Goal: Task Accomplishment & Management: Understand process/instructions

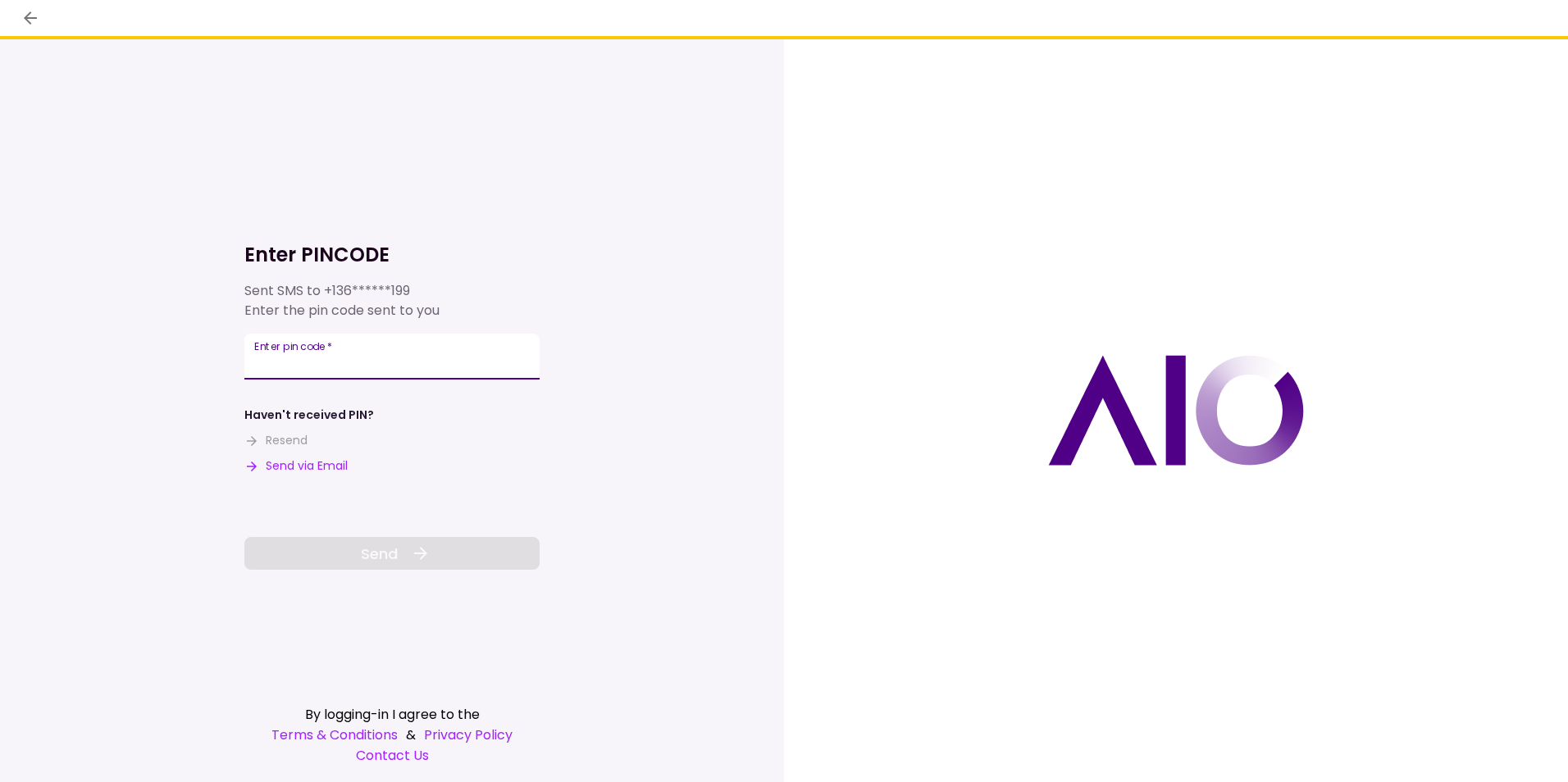
click at [404, 351] on input "Enter pin code   *" at bounding box center [392, 357] width 296 height 46
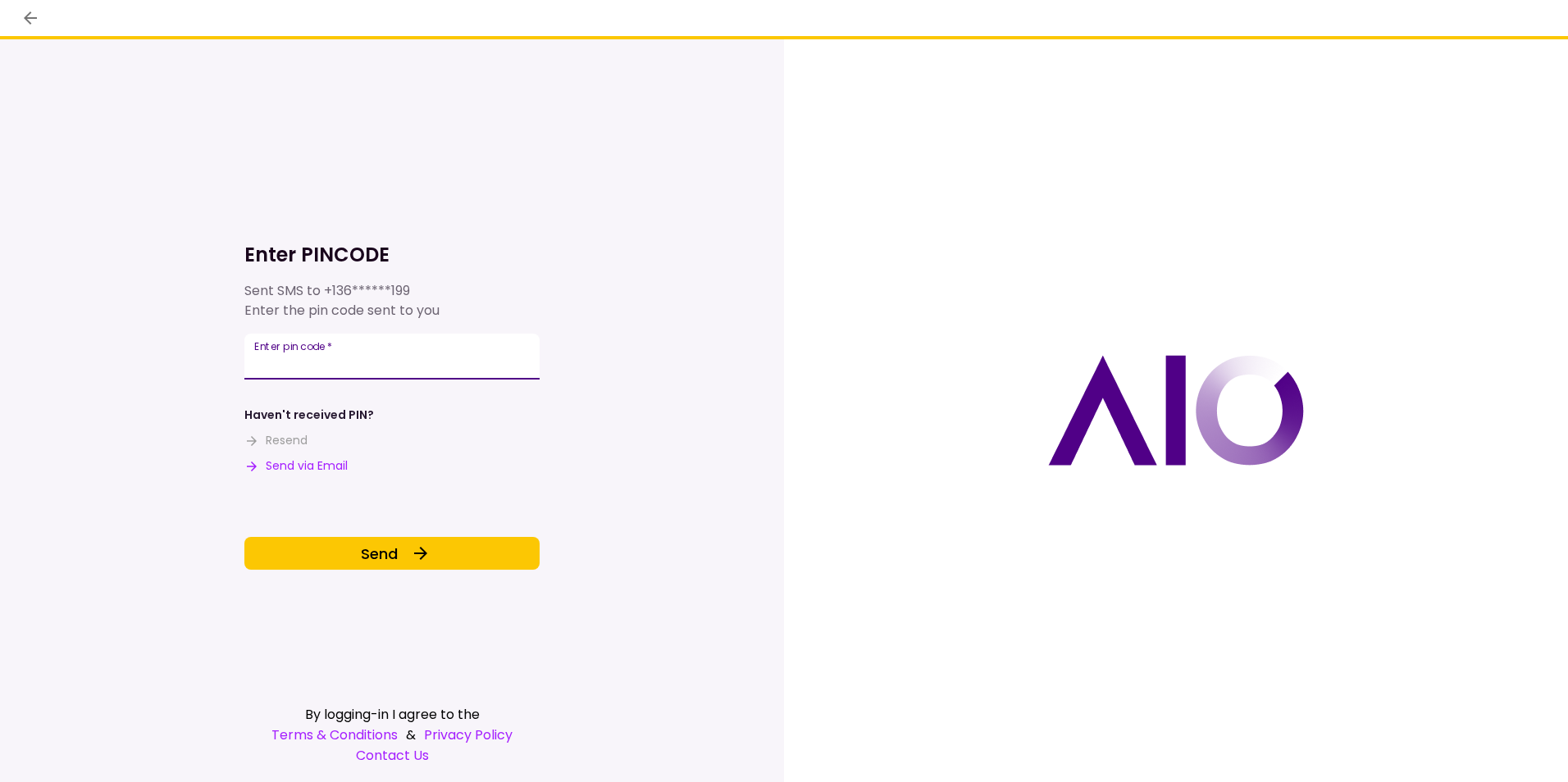
type input "******"
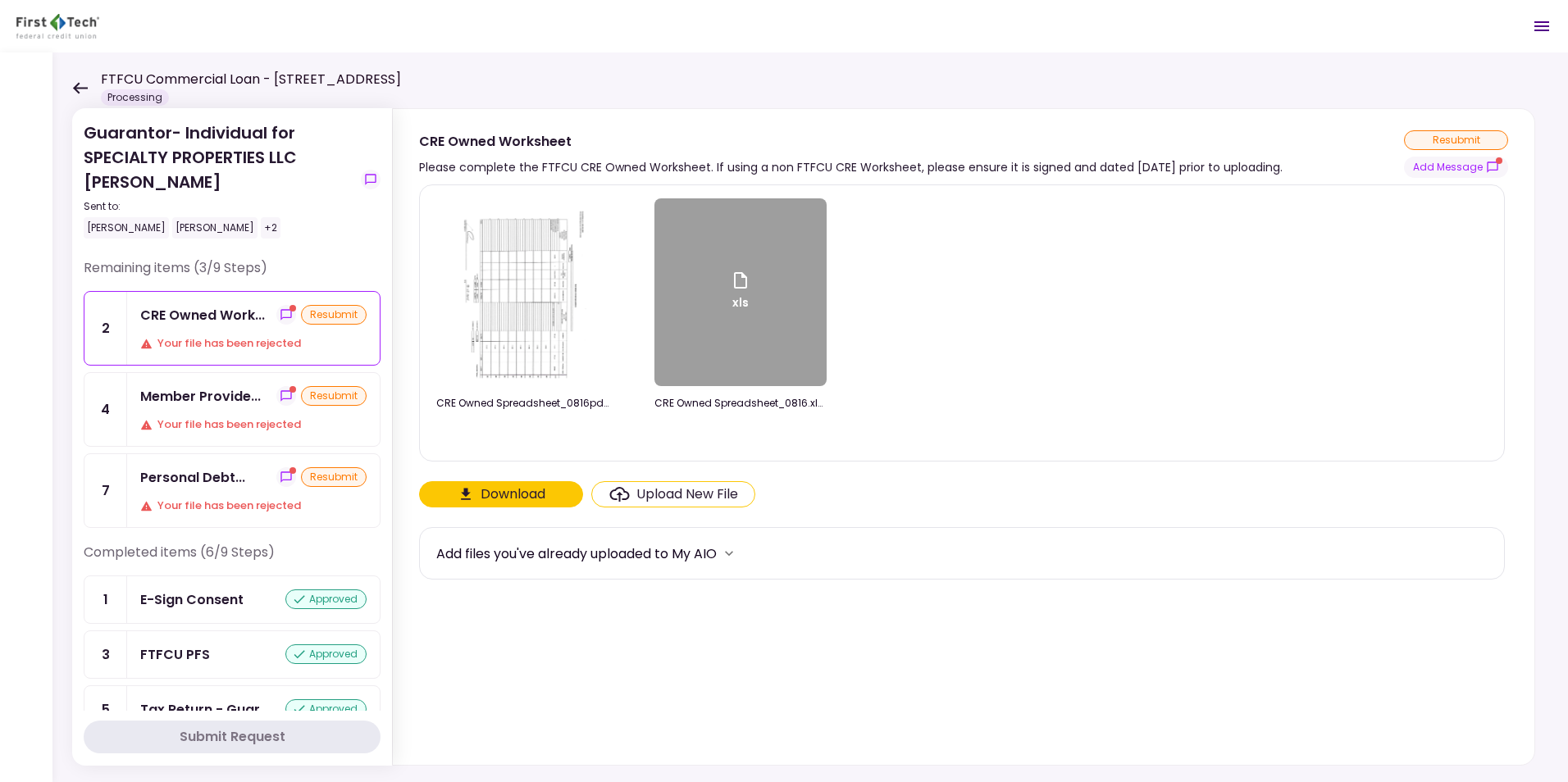
click at [1541, 22] on icon "Open menu" at bounding box center [1542, 26] width 15 height 10
click at [280, 315] on icon "show-messages" at bounding box center [287, 315] width 13 height 13
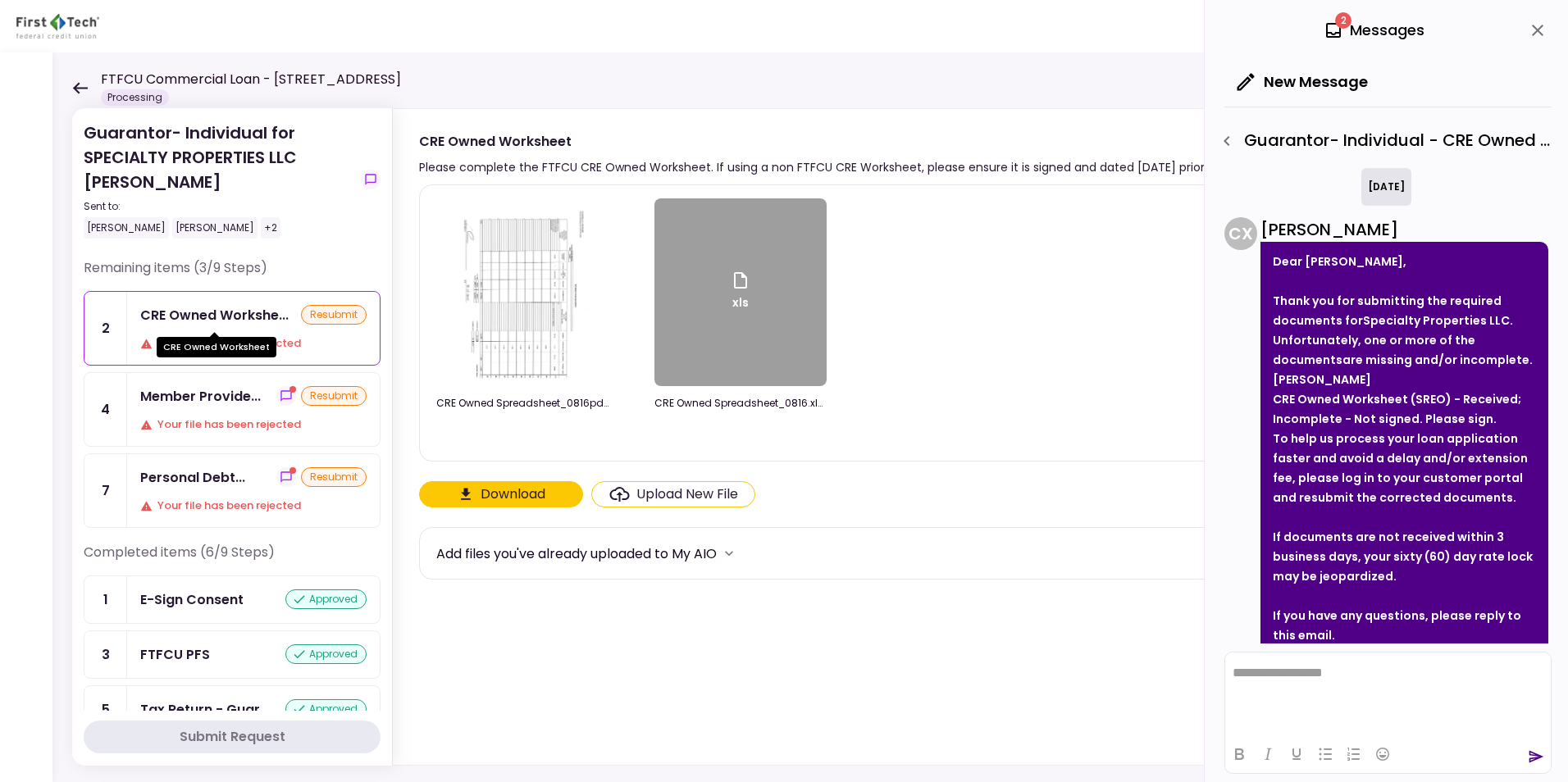
scroll to position [699, 0]
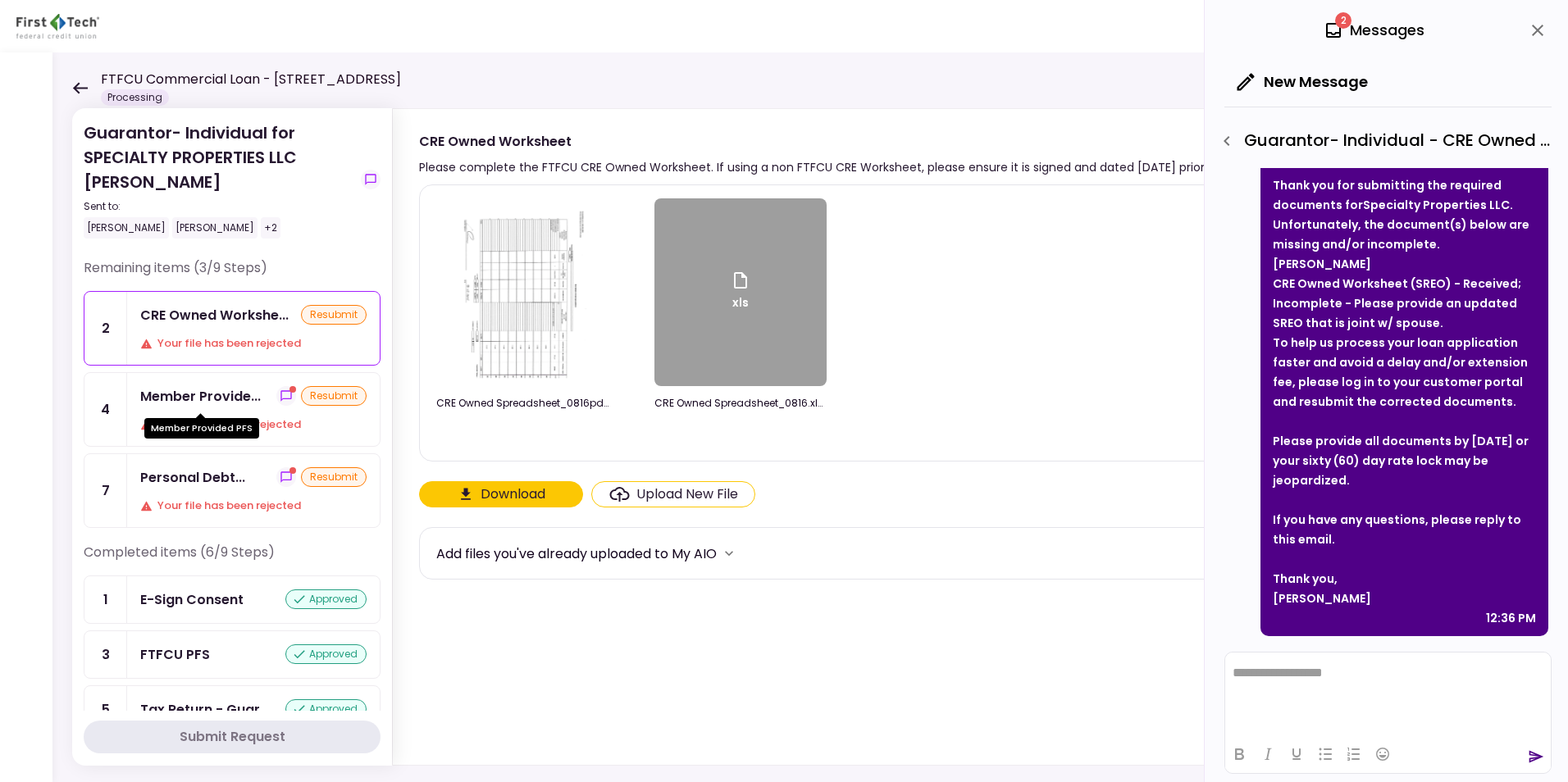
click at [199, 399] on div "Member Provide..." at bounding box center [200, 396] width 121 height 21
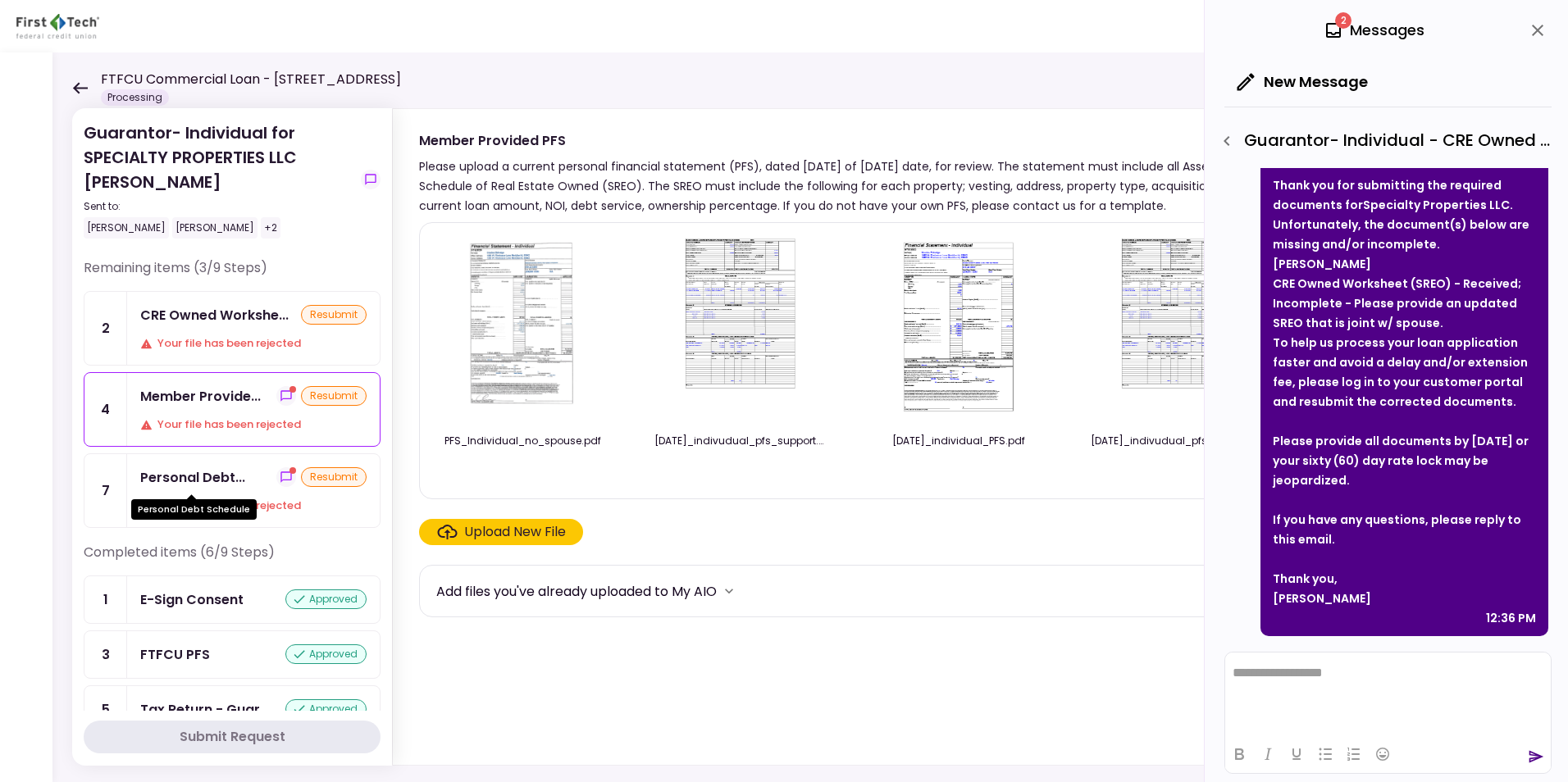
click at [184, 483] on div "Personal Debt..." at bounding box center [193, 477] width 105 height 21
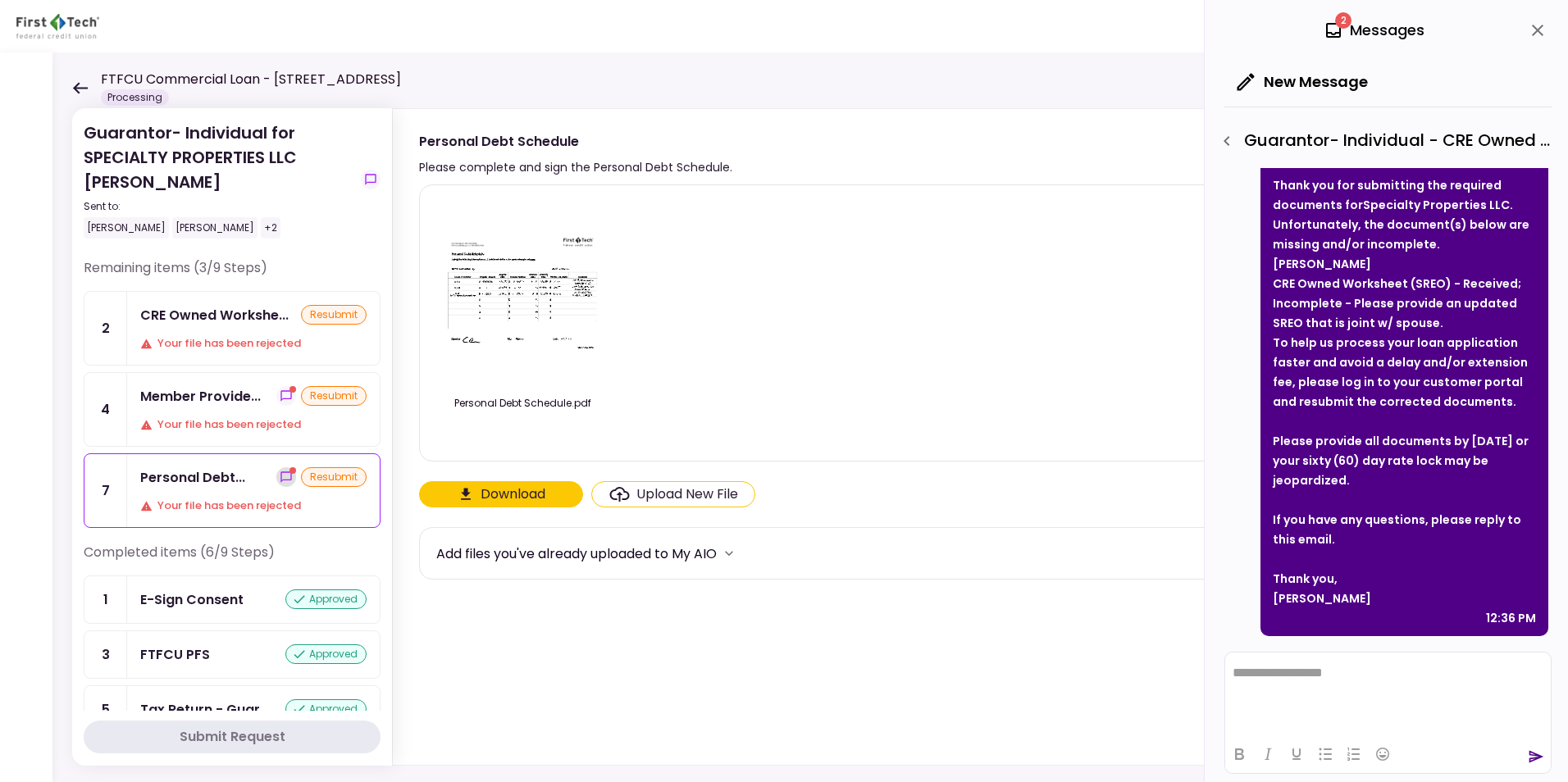
click at [280, 475] on icon "show-messages" at bounding box center [287, 477] width 13 height 13
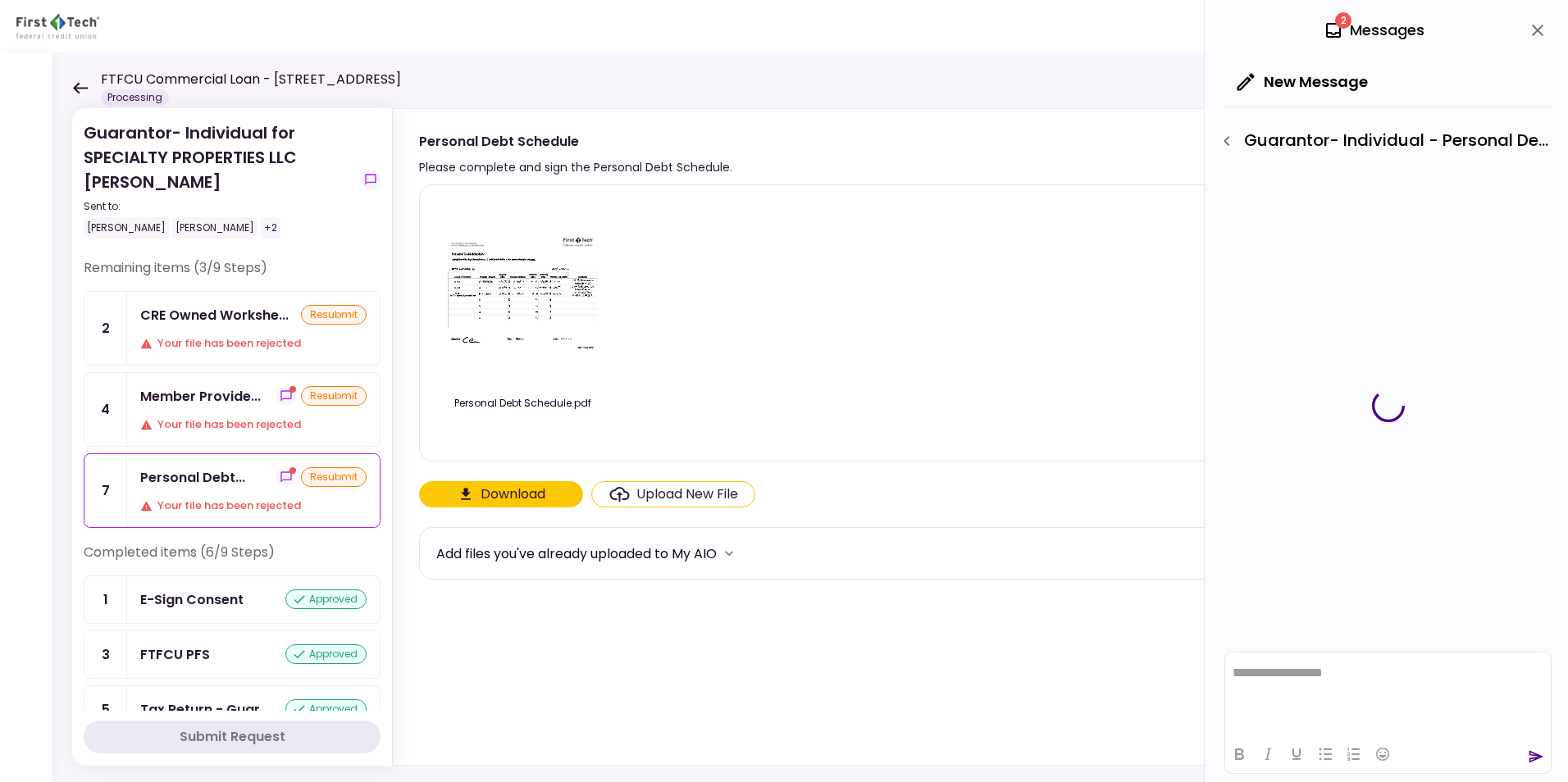
scroll to position [116, 0]
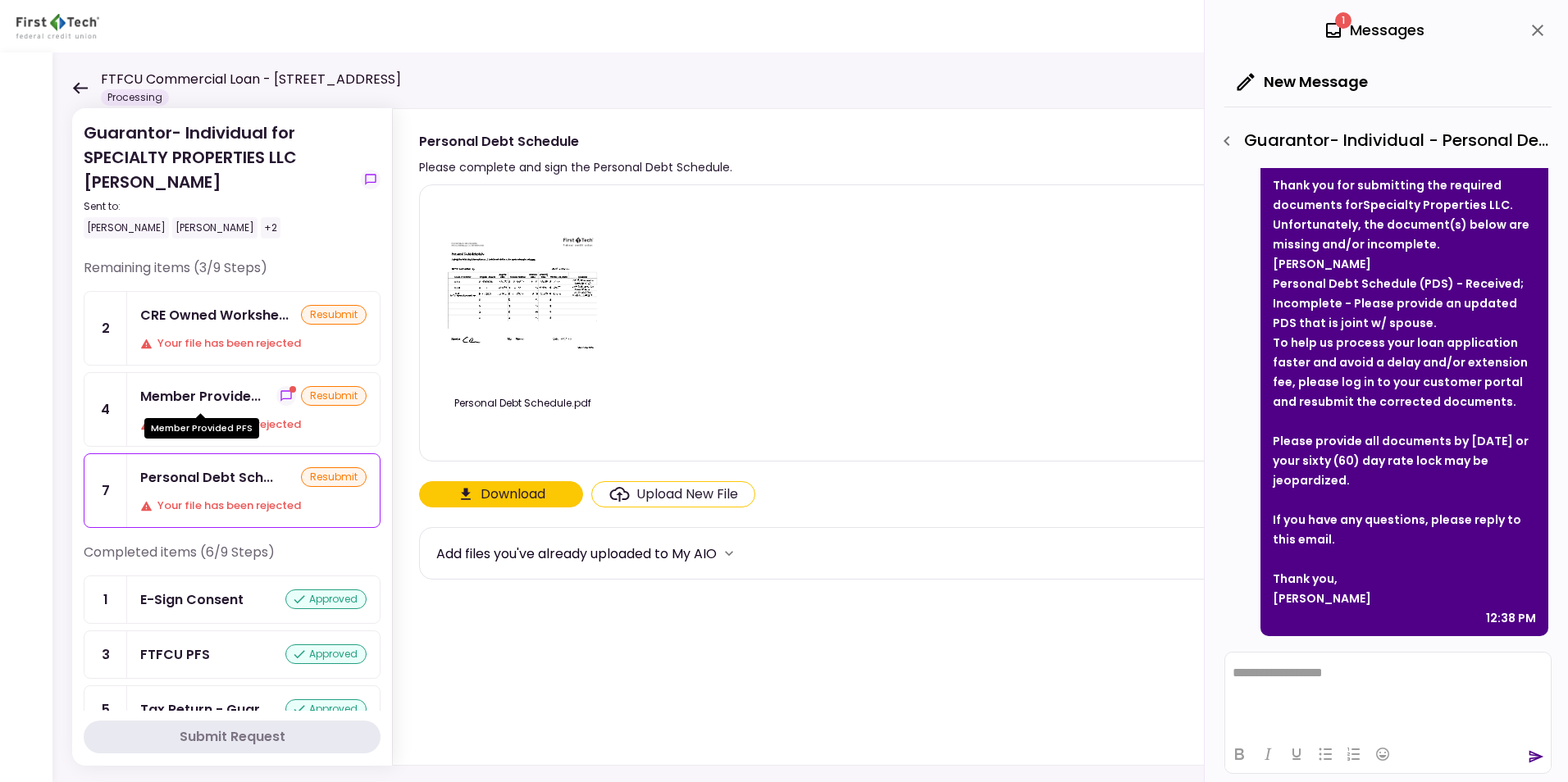
click at [180, 392] on div "Member Provide..." at bounding box center [200, 396] width 121 height 21
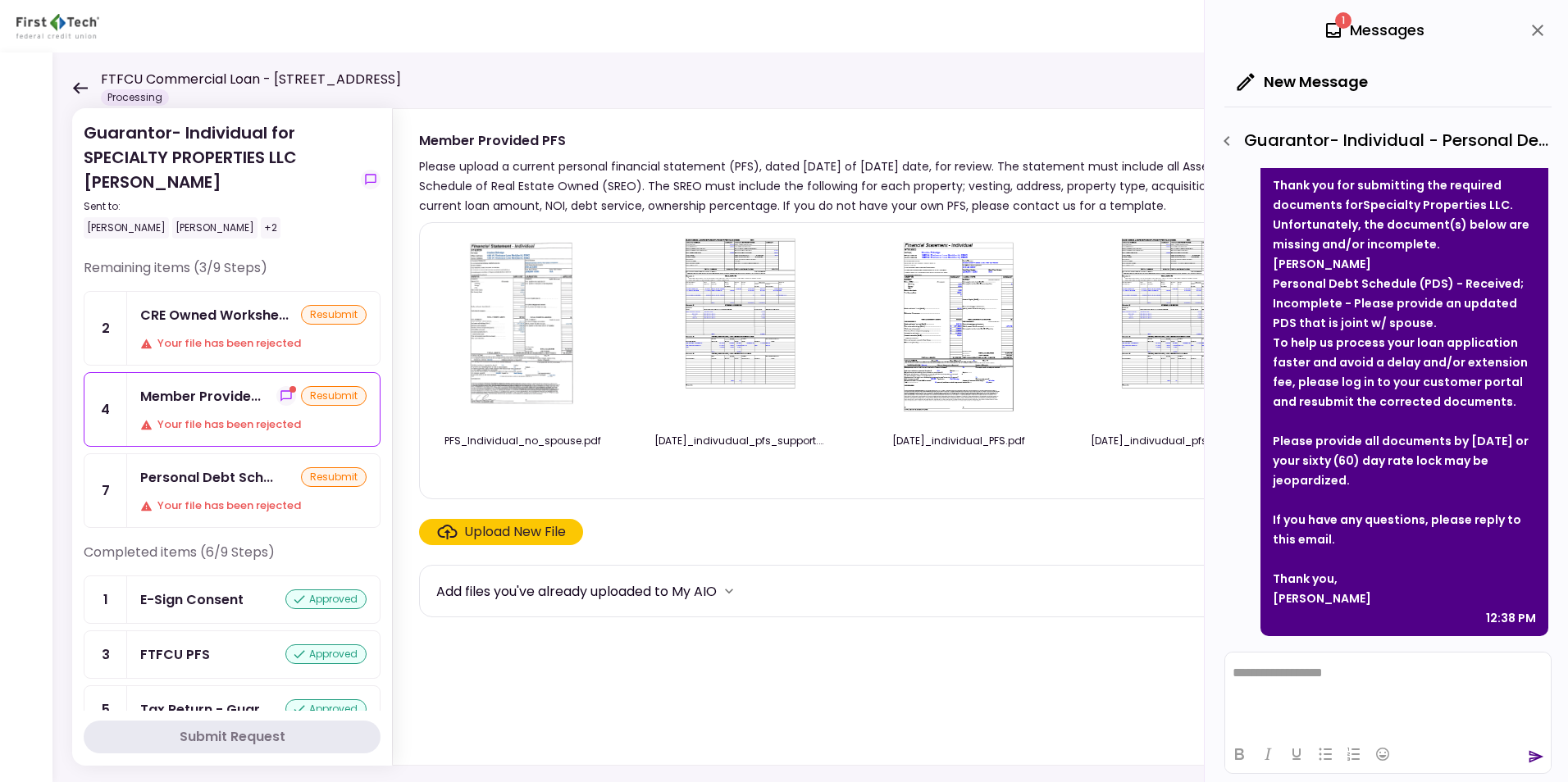
click at [520, 330] on img at bounding box center [522, 330] width 145 height 188
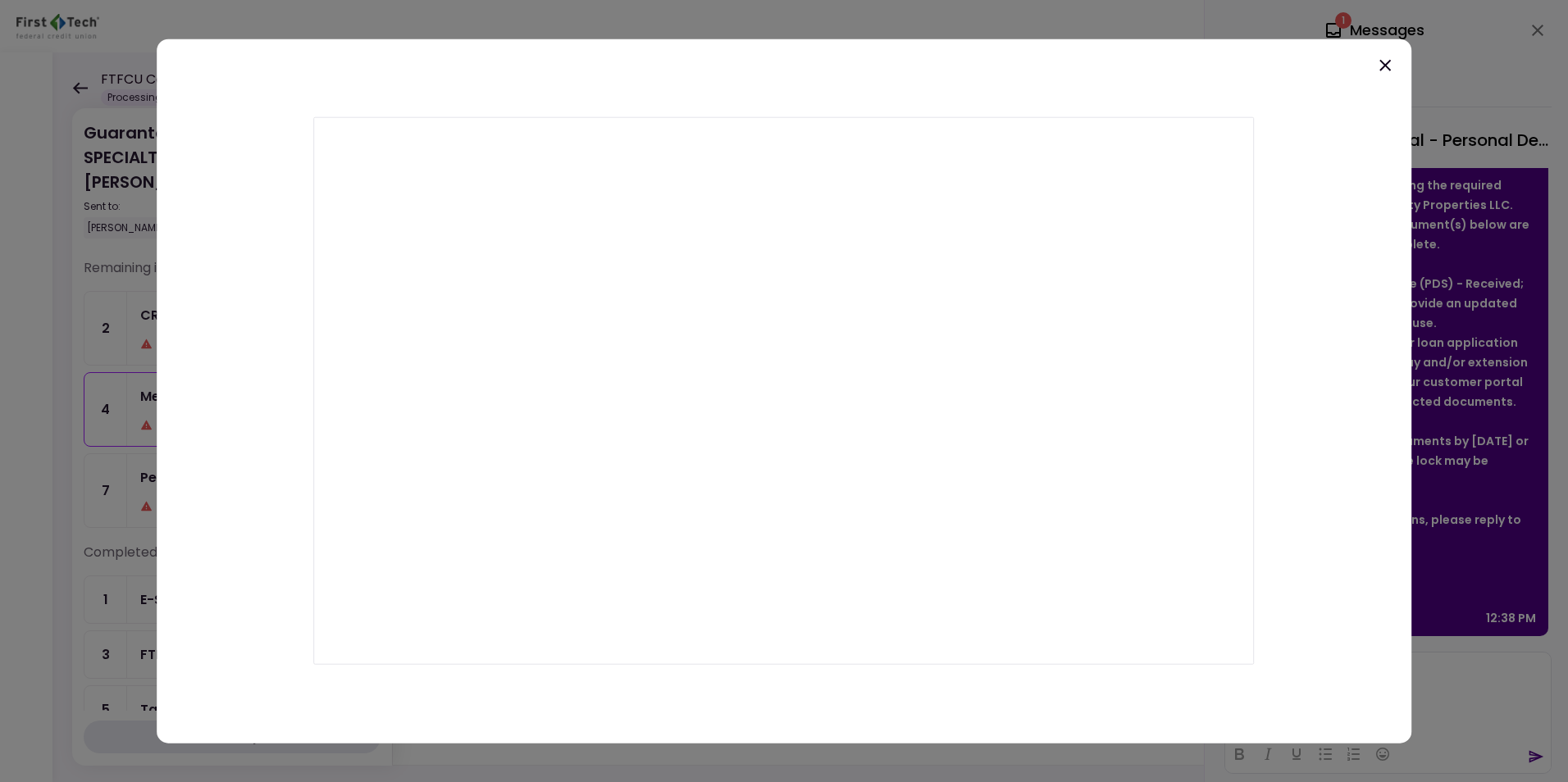
click at [1387, 66] on icon at bounding box center [1385, 66] width 20 height 20
